Goal: Information Seeking & Learning: Learn about a topic

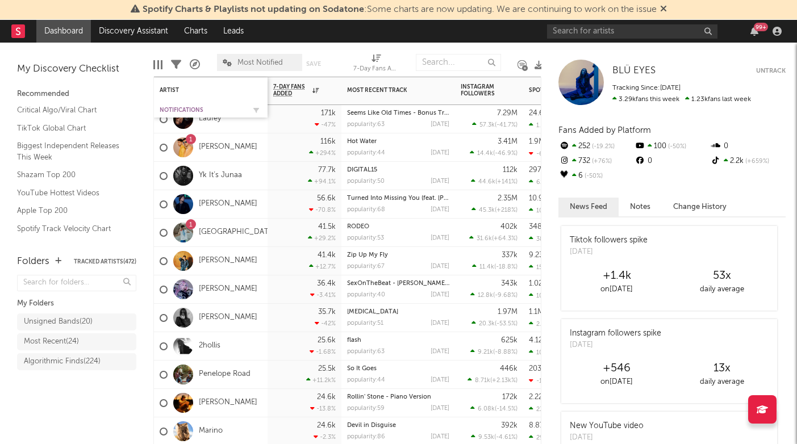
click at [186, 109] on div "Notifications" at bounding box center [202, 110] width 85 height 7
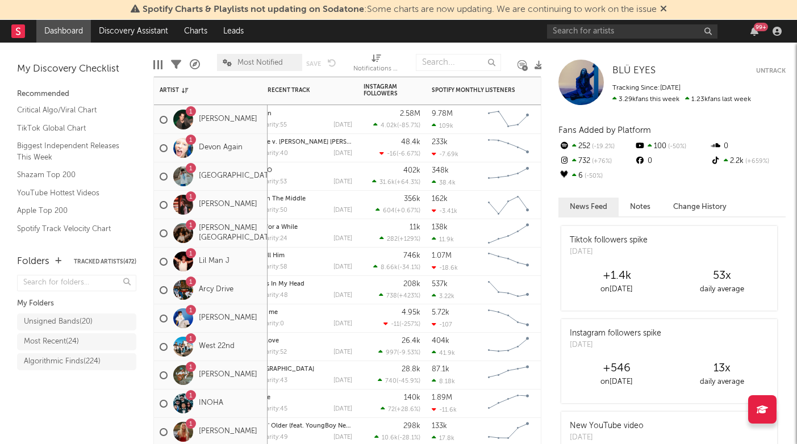
click at [253, 299] on div "1 Arcy Drive" at bounding box center [211, 290] width 114 height 28
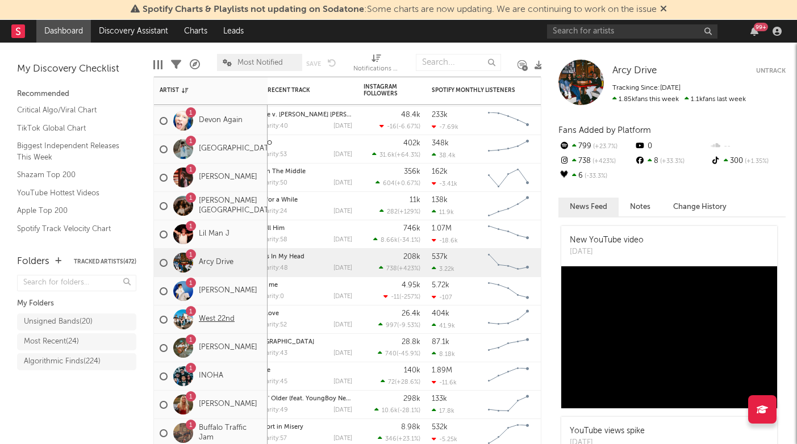
click at [230, 319] on link "West 22nd" at bounding box center [217, 320] width 36 height 10
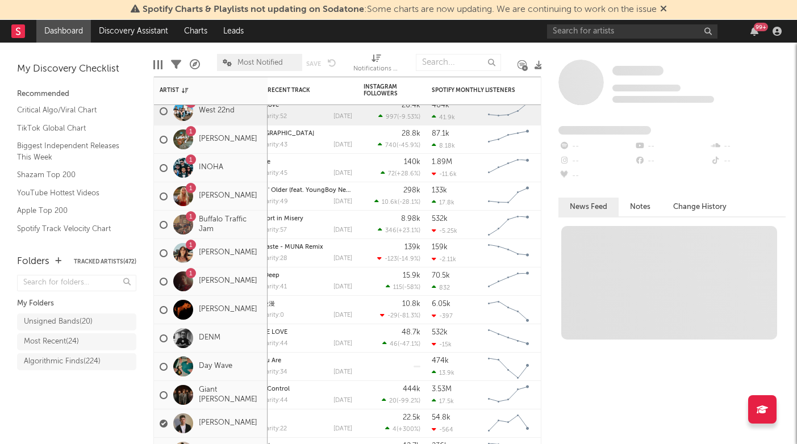
click at [249, 58] on span "Most Notified" at bounding box center [259, 62] width 85 height 17
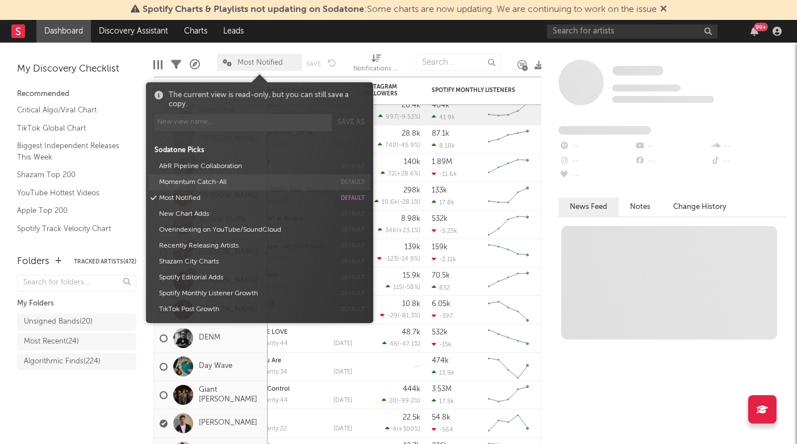
click at [214, 182] on button "Momentum Catch-All" at bounding box center [245, 182] width 180 height 16
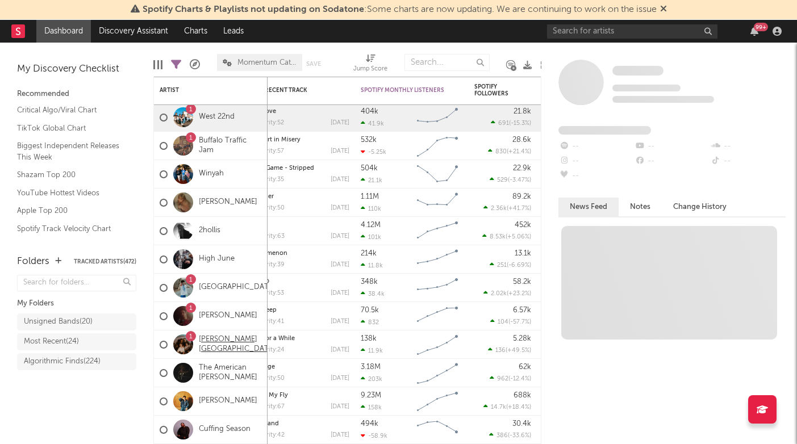
click at [237, 347] on link "[PERSON_NAME][GEOGRAPHIC_DATA]" at bounding box center [237, 344] width 77 height 19
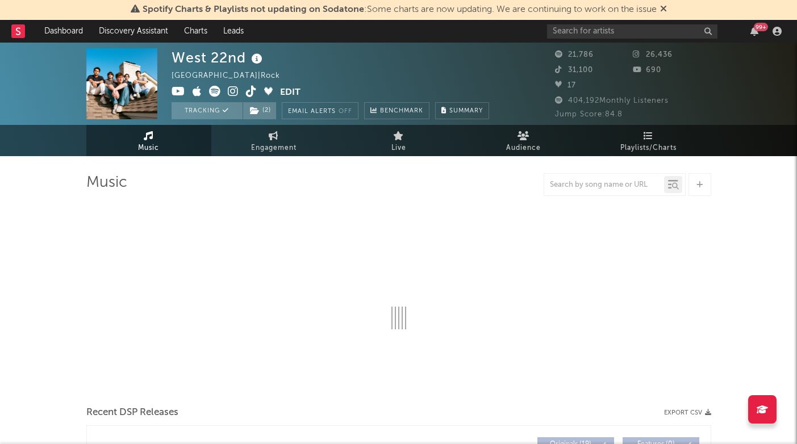
select select "6m"
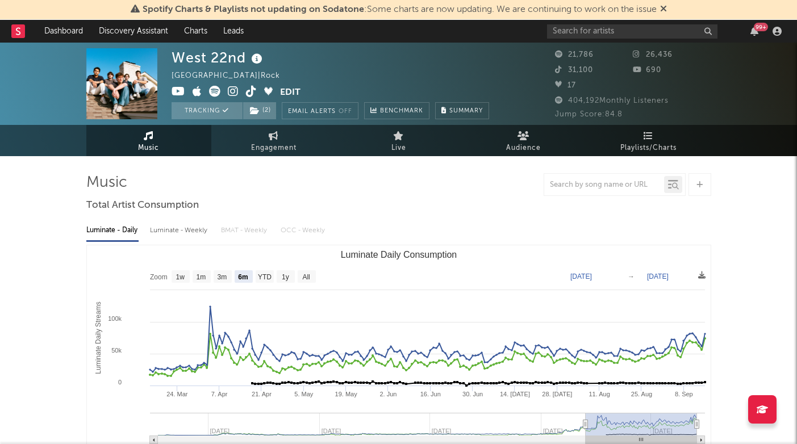
click at [182, 232] on div "Luminate - Weekly" at bounding box center [180, 230] width 60 height 19
select select "6m"
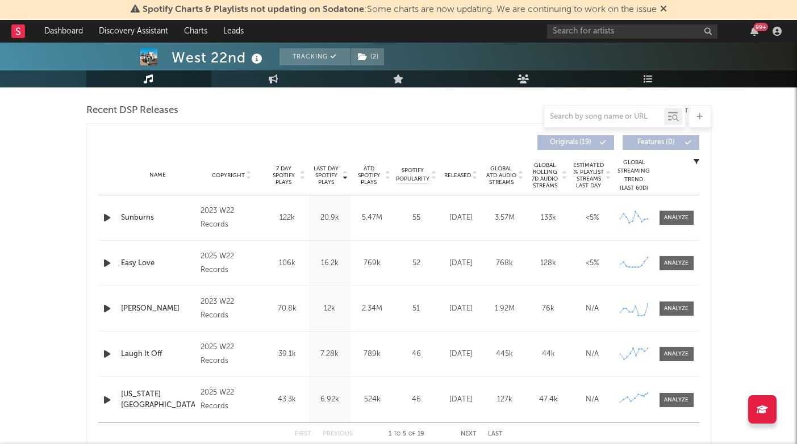
scroll to position [395, 0]
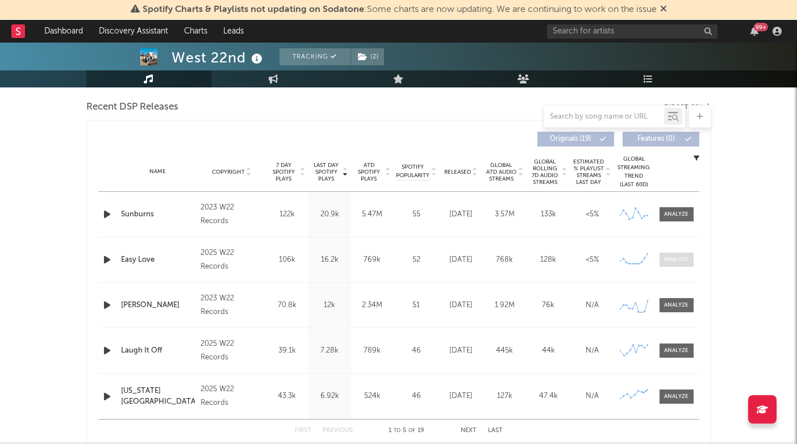
click at [672, 263] on div at bounding box center [676, 260] width 24 height 9
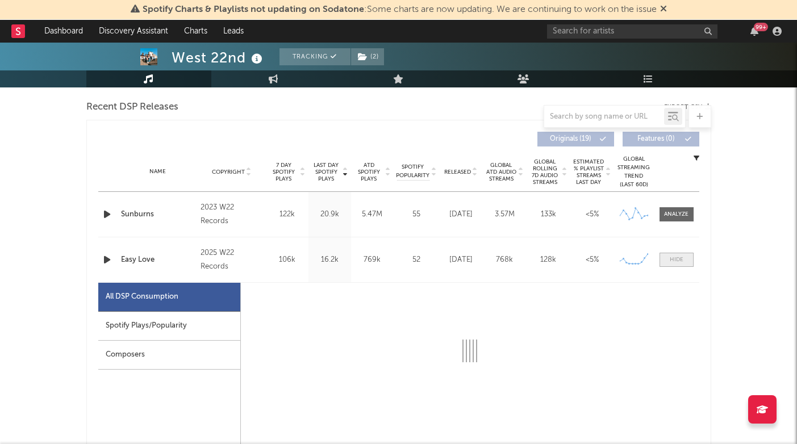
select select "1w"
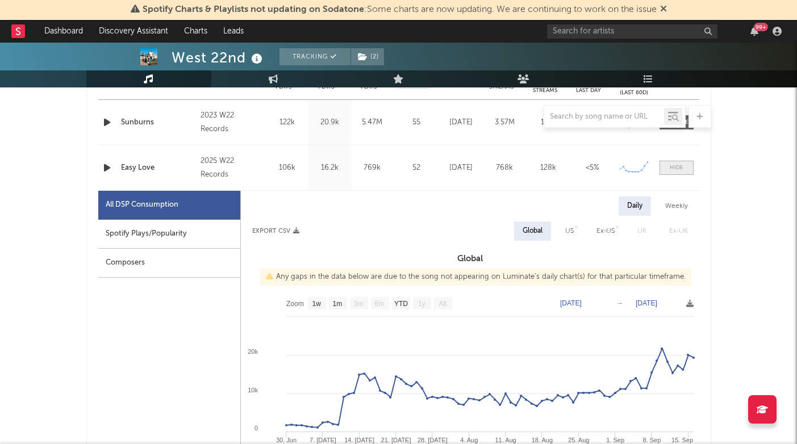
scroll to position [526, 0]
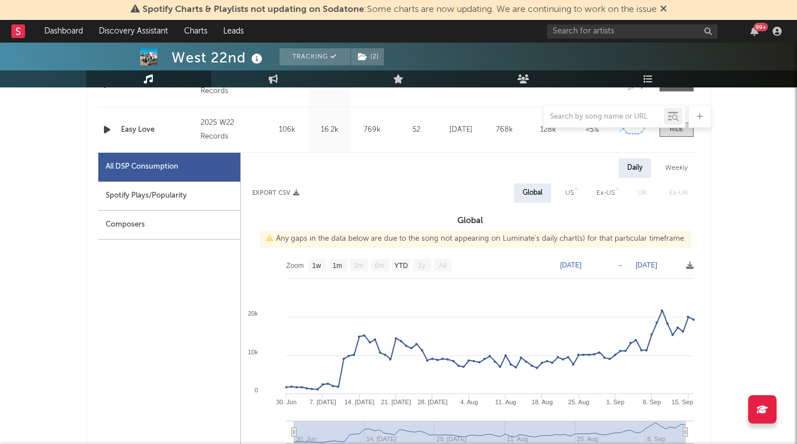
click at [678, 169] on div "Weekly" at bounding box center [677, 168] width 40 height 19
select select "1w"
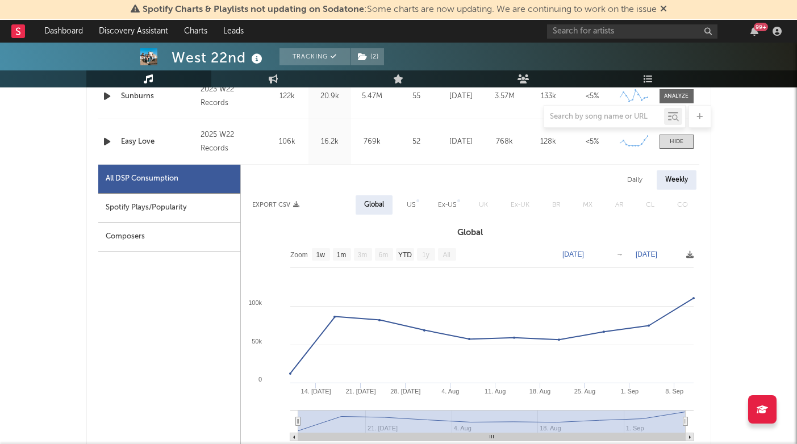
scroll to position [487, 0]
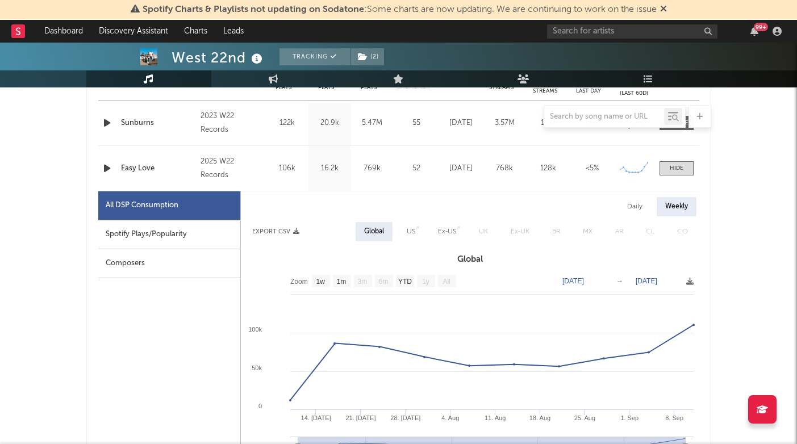
click at [405, 234] on div "US" at bounding box center [411, 231] width 26 height 19
select select "1w"
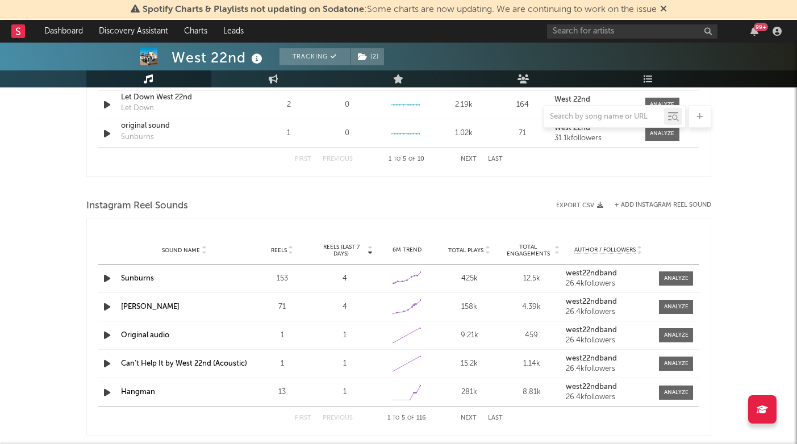
scroll to position [1485, 0]
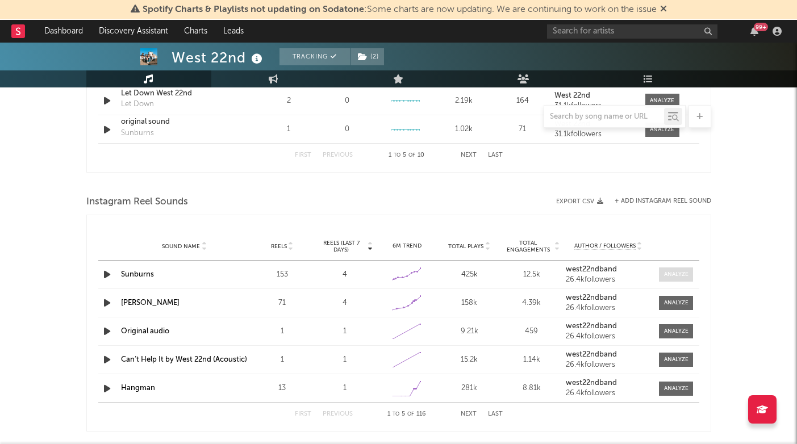
click at [667, 274] on div at bounding box center [676, 274] width 24 height 9
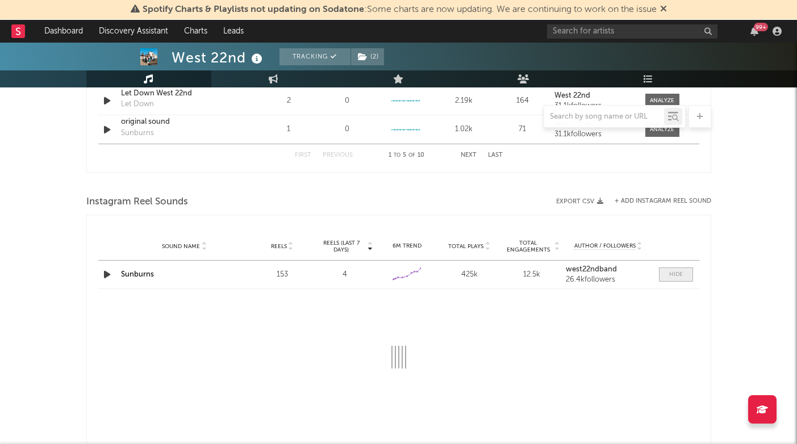
select select "6m"
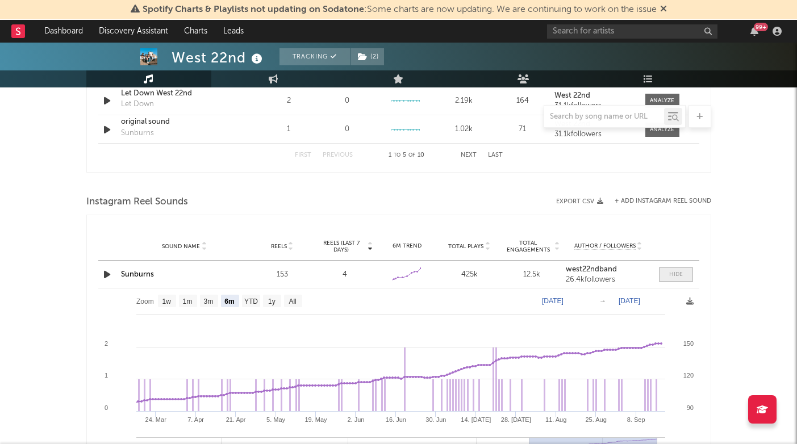
click at [667, 273] on span at bounding box center [676, 275] width 34 height 14
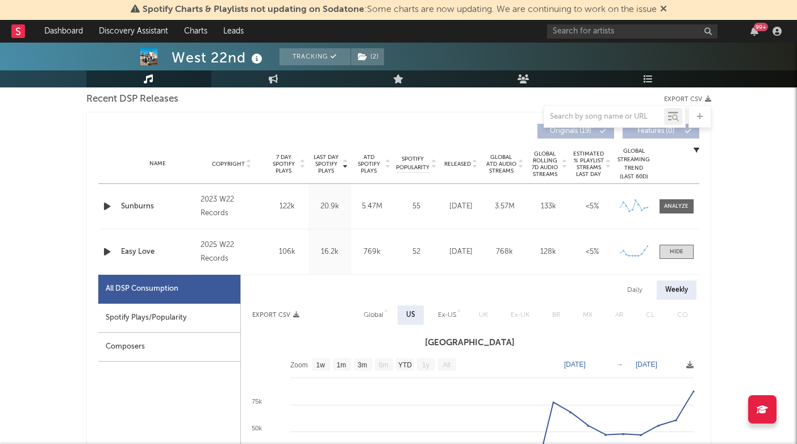
scroll to position [403, 0]
click at [674, 255] on div at bounding box center [677, 252] width 14 height 9
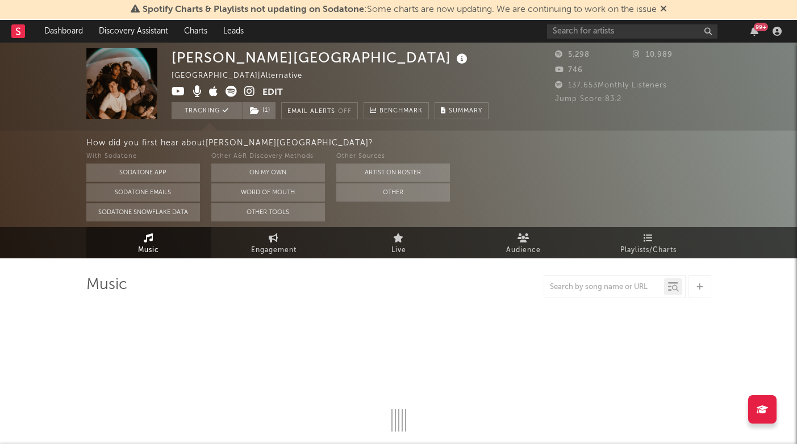
select select "6m"
